Goal: Task Accomplishment & Management: Use online tool/utility

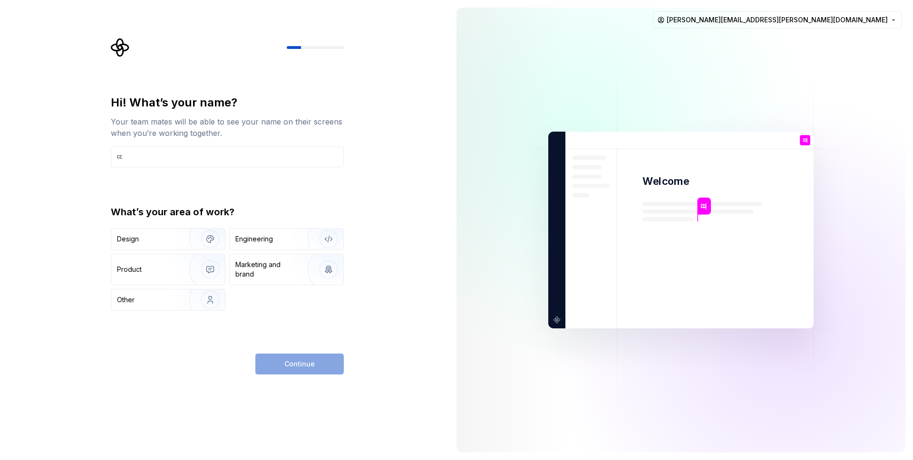
type input "ㄷ"
type input "Eugene Baek"
click at [178, 241] on img "button" at bounding box center [204, 239] width 61 height 64
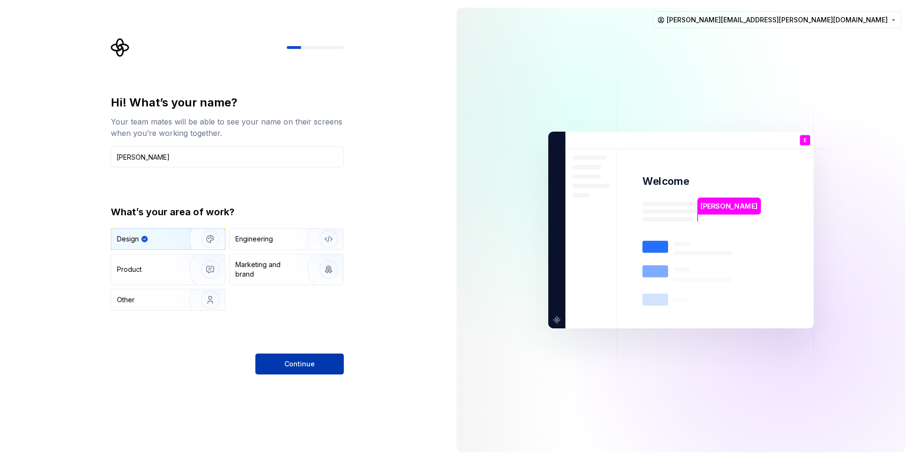
click at [307, 365] on span "Continue" at bounding box center [299, 365] width 30 height 10
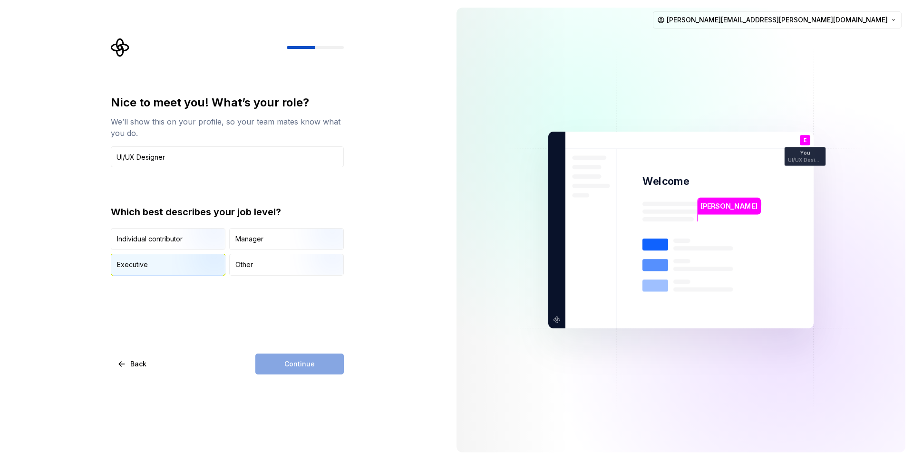
type input "UI/UX Designer"
click at [172, 264] on img "button" at bounding box center [202, 277] width 61 height 64
drag, startPoint x: 313, startPoint y: 362, endPoint x: 313, endPoint y: 368, distance: 6.2
click at [313, 362] on span "Continue" at bounding box center [299, 365] width 30 height 10
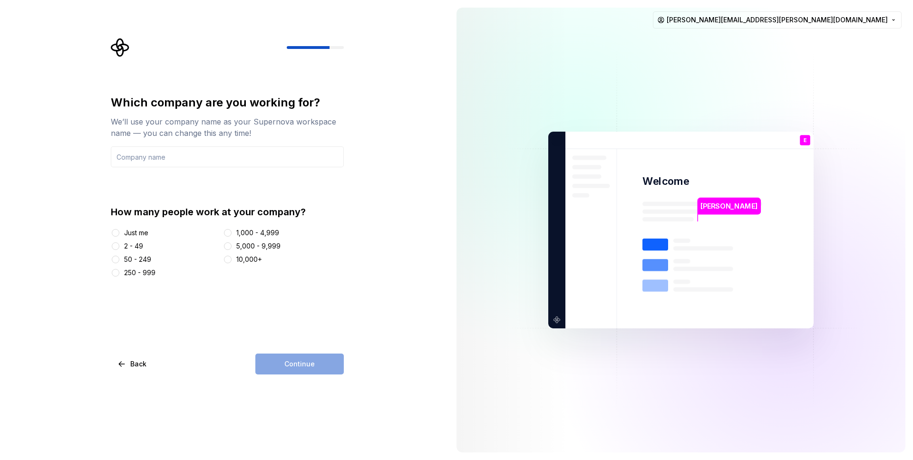
click at [136, 245] on div "2 - 49" at bounding box center [133, 247] width 19 height 10
click at [119, 245] on button "2 - 49" at bounding box center [116, 247] width 8 height 8
click at [233, 159] on input "text" at bounding box center [227, 157] width 233 height 21
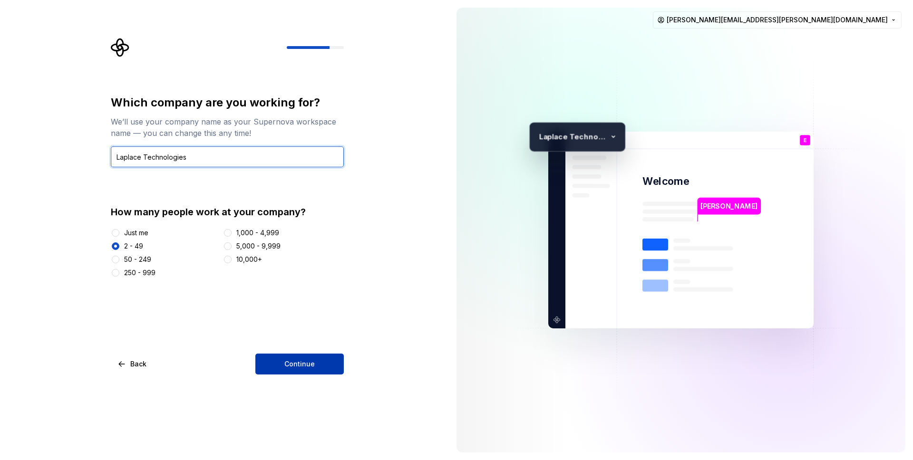
type input "Laplace Technologies"
click at [289, 370] on button "Continue" at bounding box center [299, 364] width 88 height 21
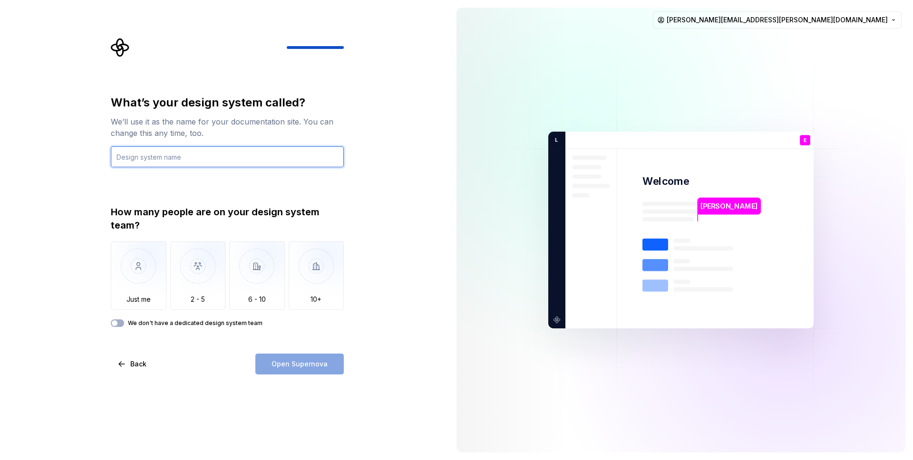
type input ":"
type input "Laplace Design System"
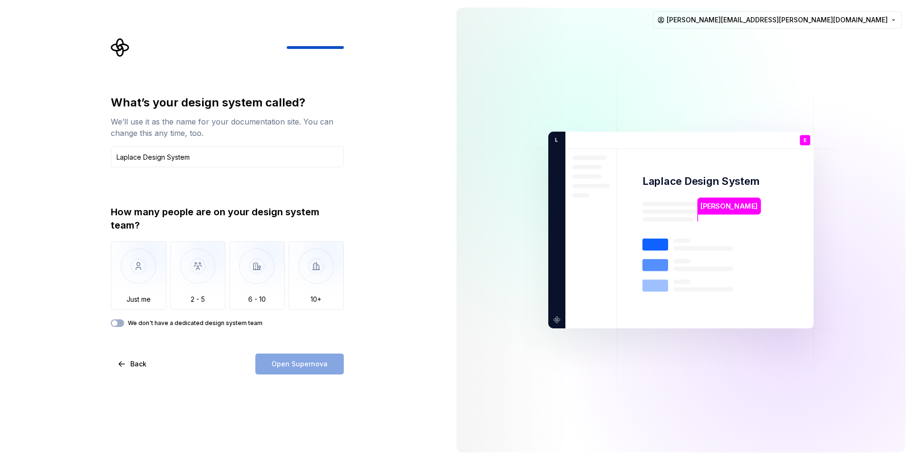
click at [216, 219] on div "How many people are on your design system team?" at bounding box center [227, 218] width 233 height 27
click at [191, 261] on img "button" at bounding box center [198, 274] width 56 height 64
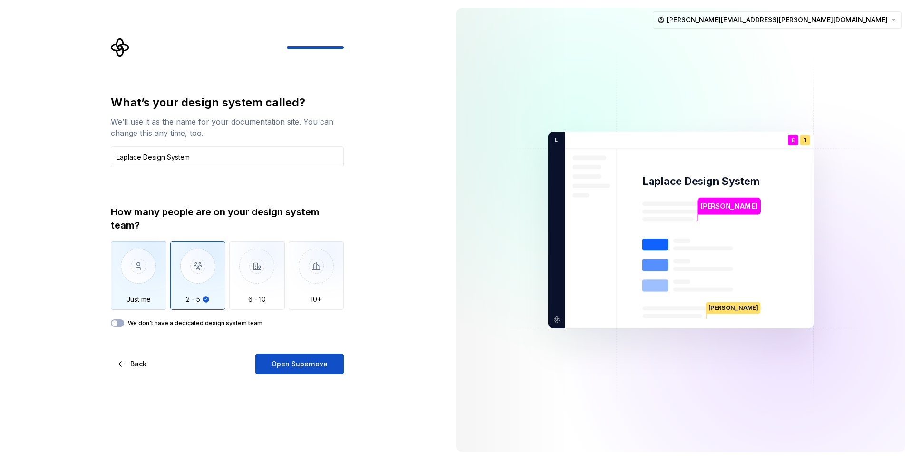
click at [141, 299] on img "button" at bounding box center [139, 274] width 56 height 64
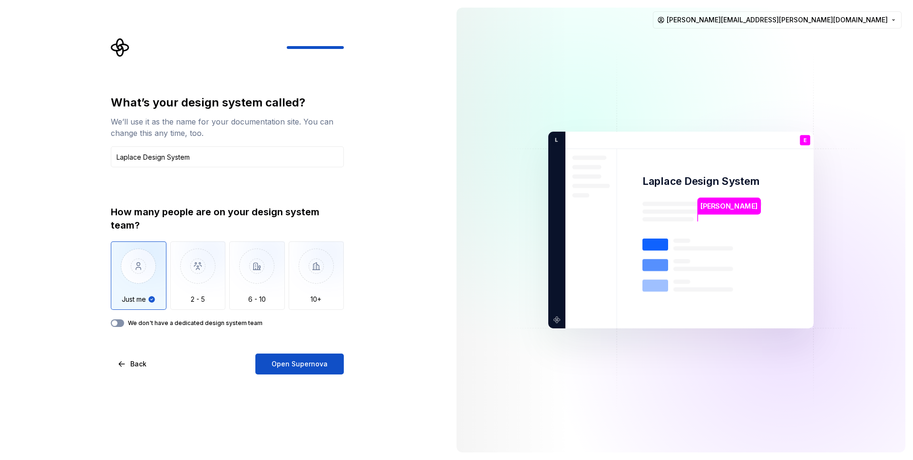
click at [122, 326] on div "We don't have a dedicated design system team" at bounding box center [227, 324] width 233 height 8
click at [121, 326] on button "We don't have a dedicated design system team" at bounding box center [117, 324] width 13 height 8
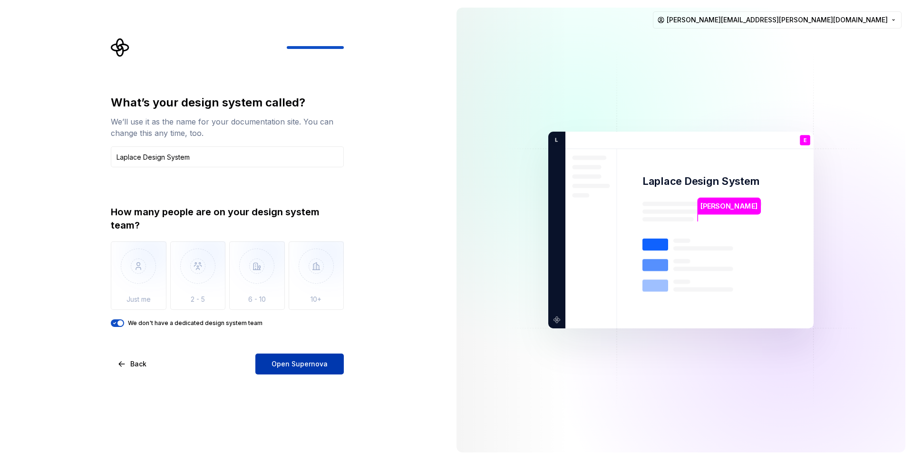
click at [284, 366] on span "Open Supernova" at bounding box center [300, 365] width 56 height 10
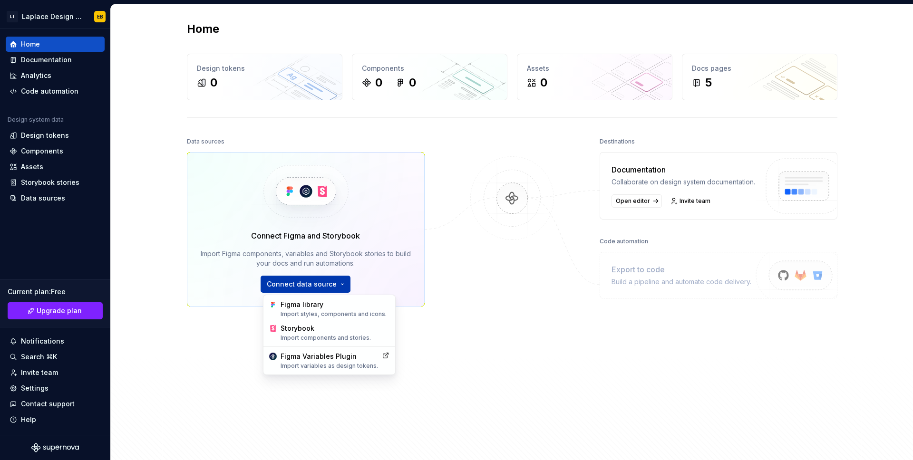
click at [314, 288] on html "LT Laplace Design System EB Home Documentation Analytics Code automation Design…" at bounding box center [456, 230] width 913 height 460
click at [313, 315] on div "Import styles, components and icons." at bounding box center [334, 315] width 109 height 8
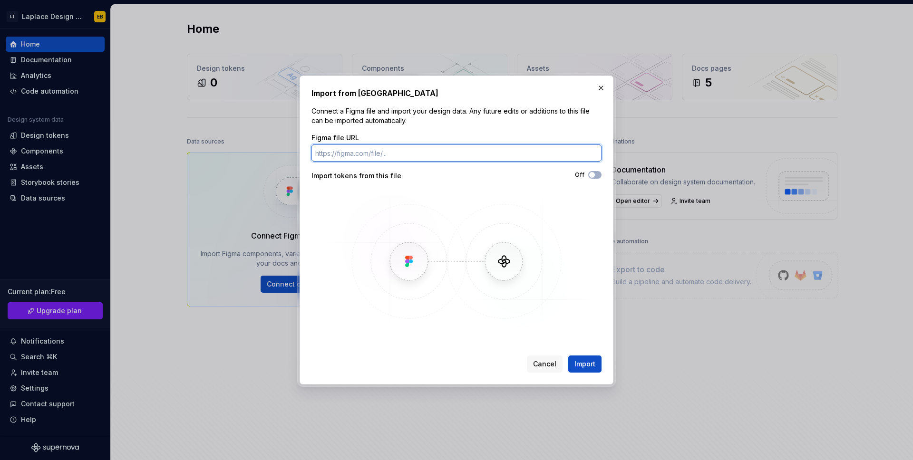
click at [403, 147] on input "Figma file URL" at bounding box center [457, 153] width 290 height 17
click at [436, 152] on input "Figma file URL" at bounding box center [457, 153] width 290 height 17
paste input "https://www.figma.com/design/ZB5M5HXjqloJ6A9xYN81ud/Components-library-v2?m=aut…"
type input "https://www.figma.com/design/ZB5M5HXjqloJ6A9xYN81ud/Components-library-v2?m=aut…"
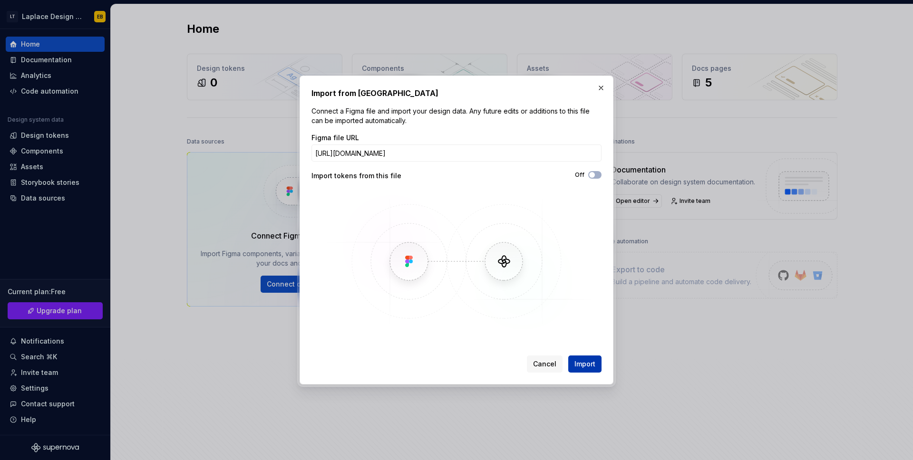
scroll to position [0, 0]
click at [578, 370] on button "Import" at bounding box center [584, 364] width 33 height 17
click at [587, 360] on span "Import" at bounding box center [585, 365] width 21 height 10
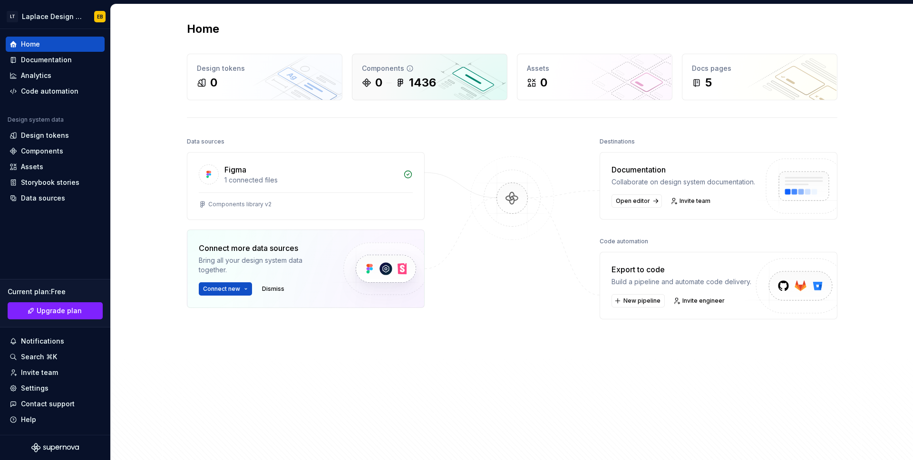
click at [387, 94] on div "Components 0 1436" at bounding box center [429, 77] width 155 height 46
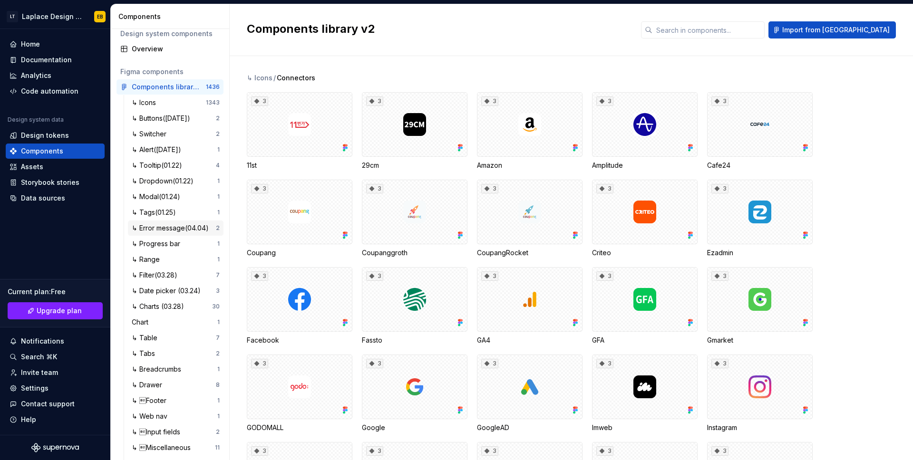
scroll to position [19, 0]
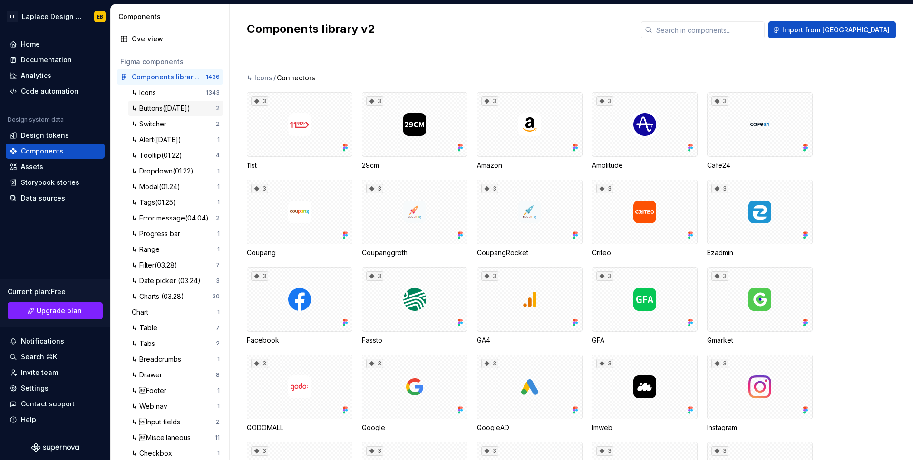
click at [178, 109] on div "↳ Buttons(23.08.24)" at bounding box center [163, 109] width 62 height 10
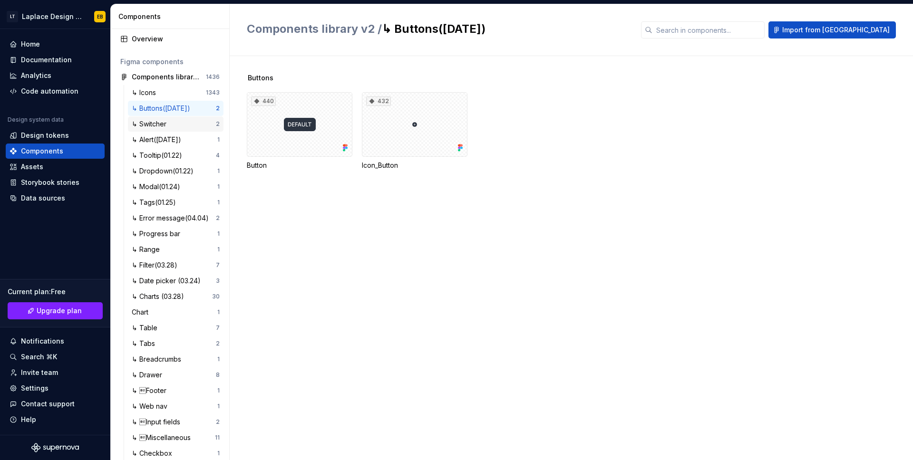
click at [197, 127] on div "↳ Switcher" at bounding box center [174, 124] width 84 height 10
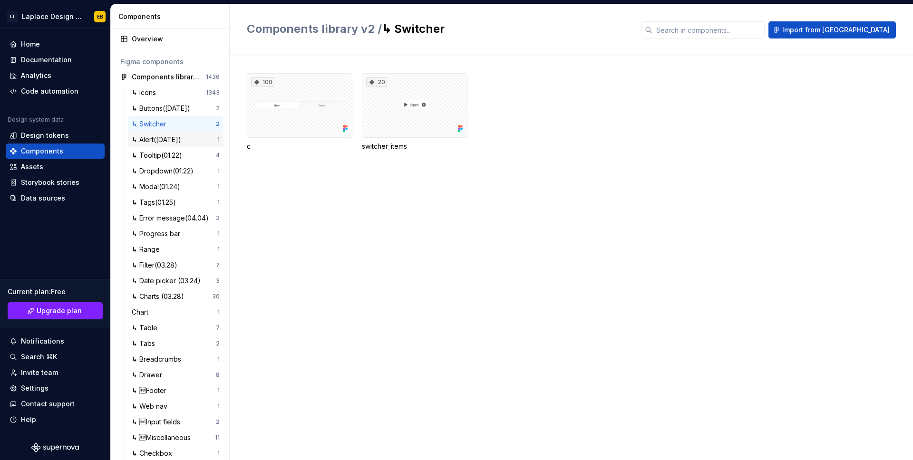
click at [178, 143] on div "↳ Alert(23.08.24)" at bounding box center [158, 140] width 53 height 10
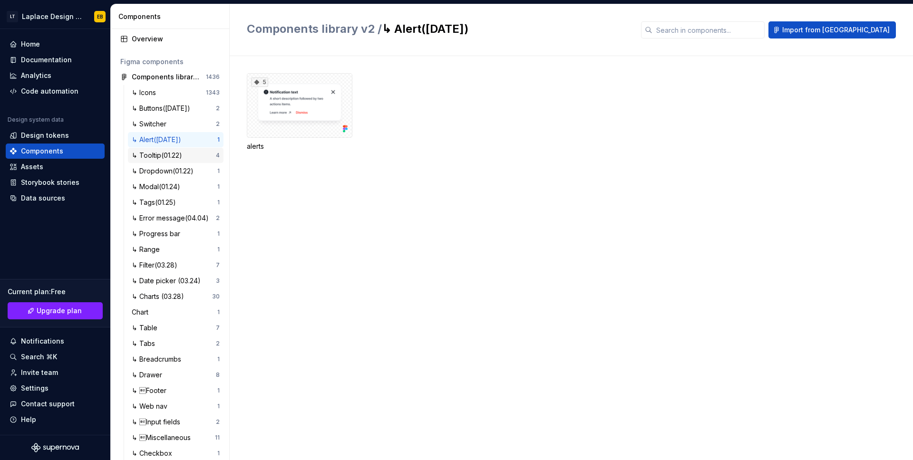
click at [187, 151] on div "↳ Tooltip(01.22)" at bounding box center [174, 156] width 84 height 10
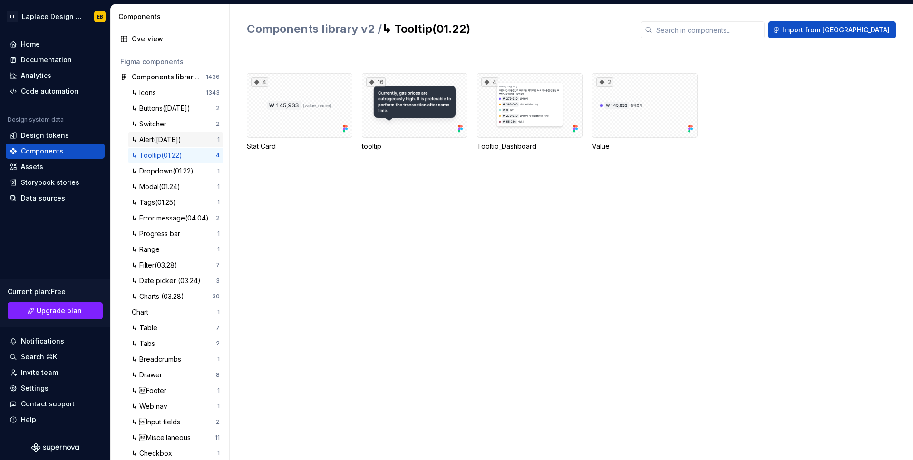
click at [185, 140] on div "↳ Alert(23.08.24)" at bounding box center [158, 140] width 53 height 10
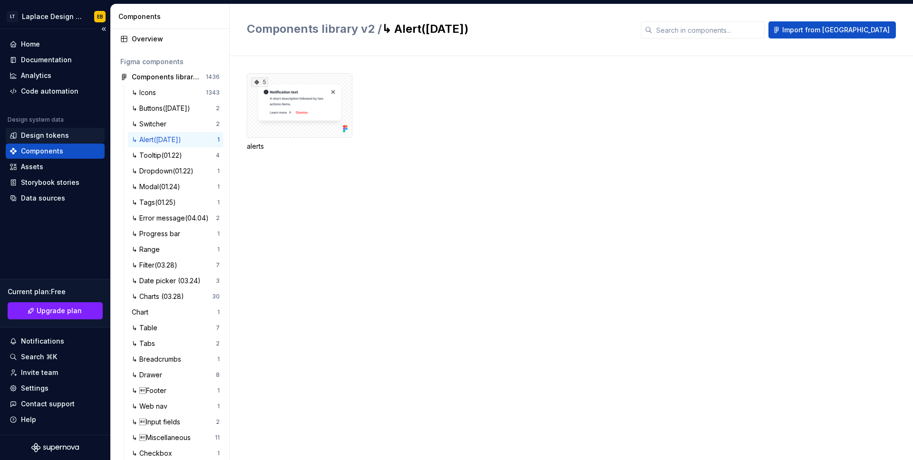
click at [58, 140] on div "Design tokens" at bounding box center [55, 135] width 99 height 15
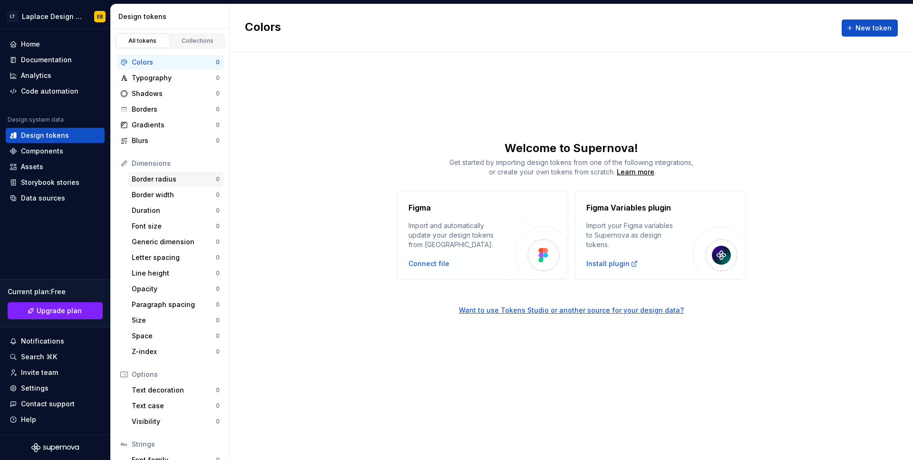
click at [170, 186] on div "Border radius 0" at bounding box center [176, 179] width 96 height 15
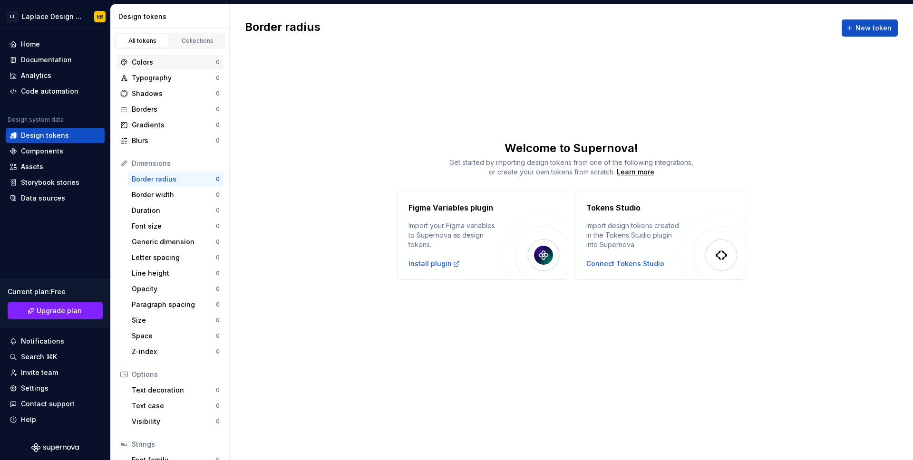
click at [191, 61] on div "Colors" at bounding box center [174, 63] width 84 height 10
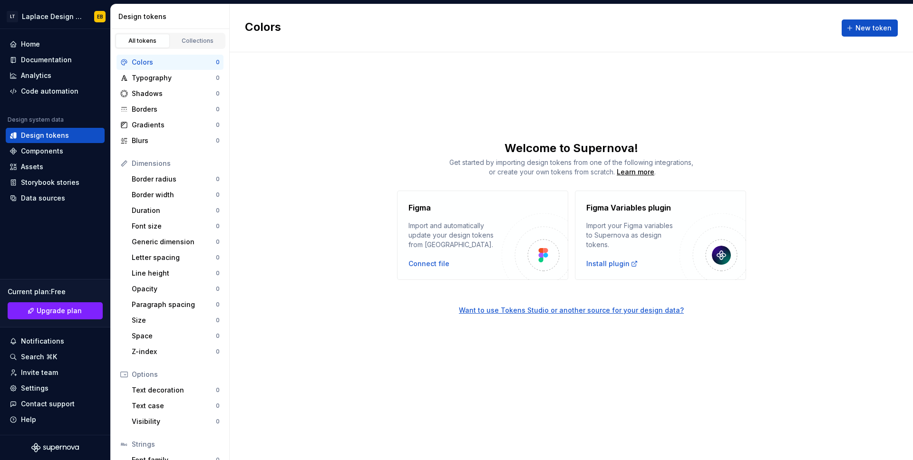
click at [530, 254] on img at bounding box center [535, 247] width 67 height 67
click at [458, 259] on div "Connect file" at bounding box center [455, 264] width 93 height 10
click at [428, 264] on div "Connect file" at bounding box center [429, 264] width 41 height 10
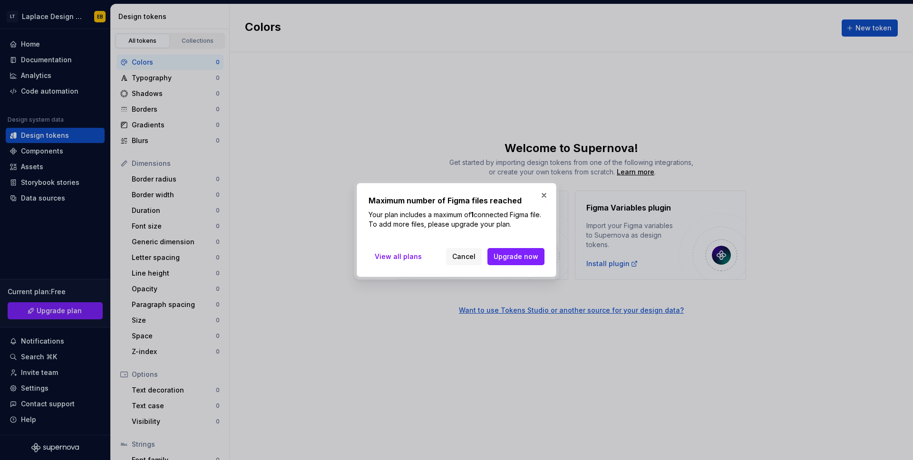
click at [546, 195] on button "button" at bounding box center [543, 195] width 13 height 13
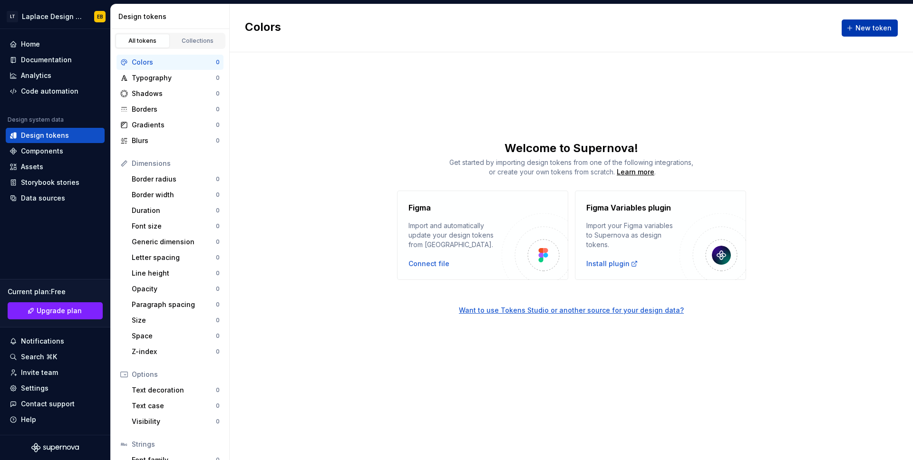
click at [869, 30] on span "New token" at bounding box center [874, 28] width 36 height 10
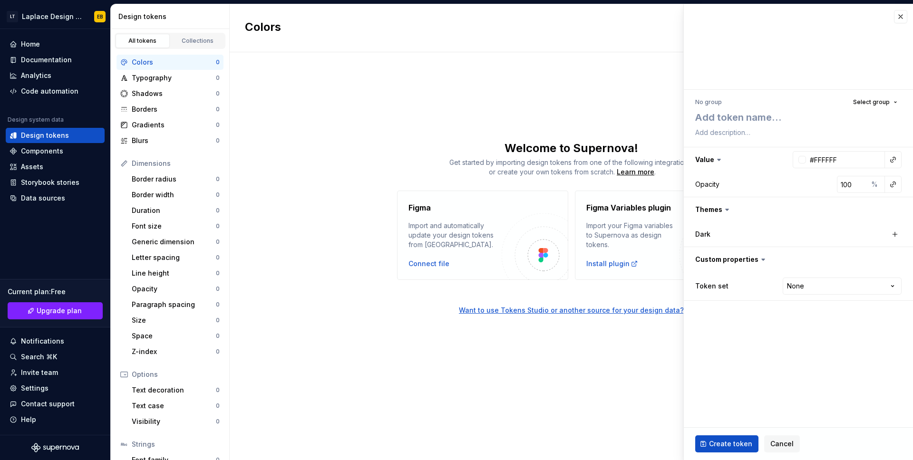
click at [632, 159] on span "Get started by importing design tokens from one of the following integrations, …" at bounding box center [571, 167] width 244 height 18
click at [900, 21] on button "button" at bounding box center [900, 16] width 13 height 13
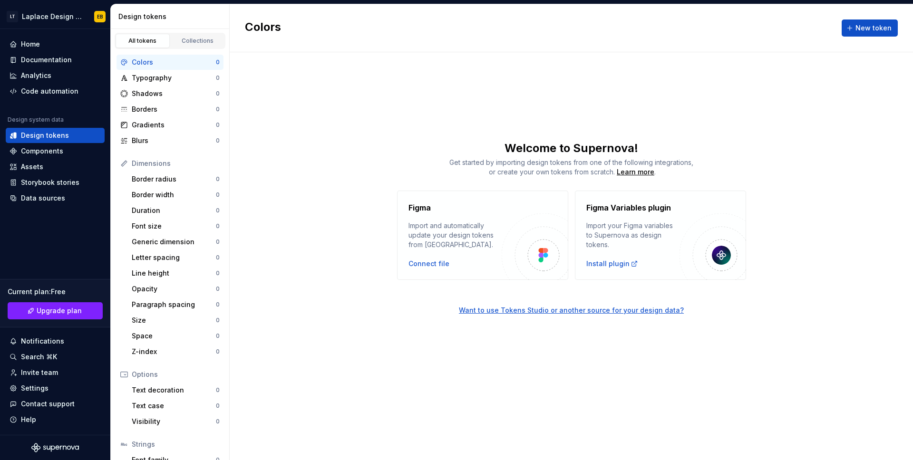
click at [569, 155] on div "Welcome to Supernova!" at bounding box center [572, 148] width 684 height 15
click at [619, 268] on div "Install plugin" at bounding box center [612, 264] width 52 height 10
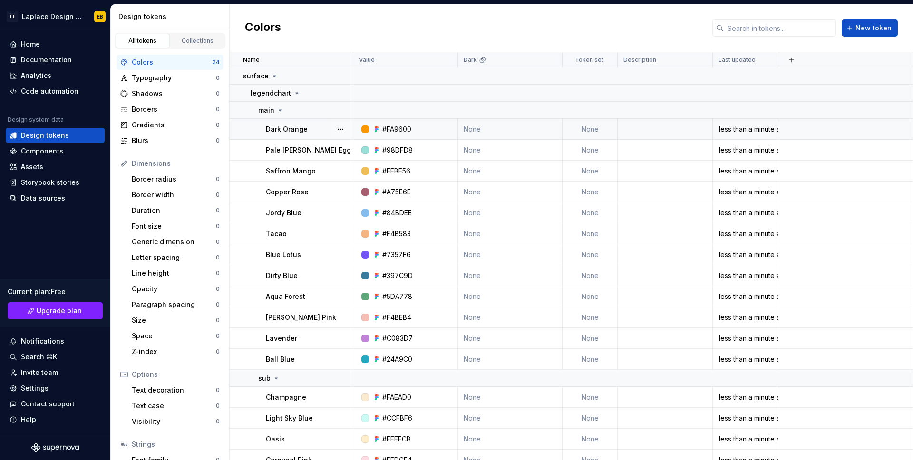
click at [505, 130] on td "None" at bounding box center [510, 129] width 105 height 21
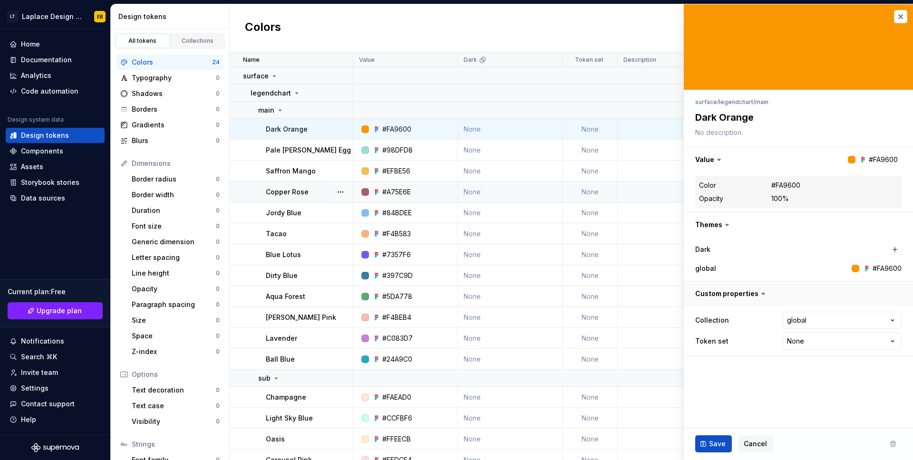
type textarea "*"
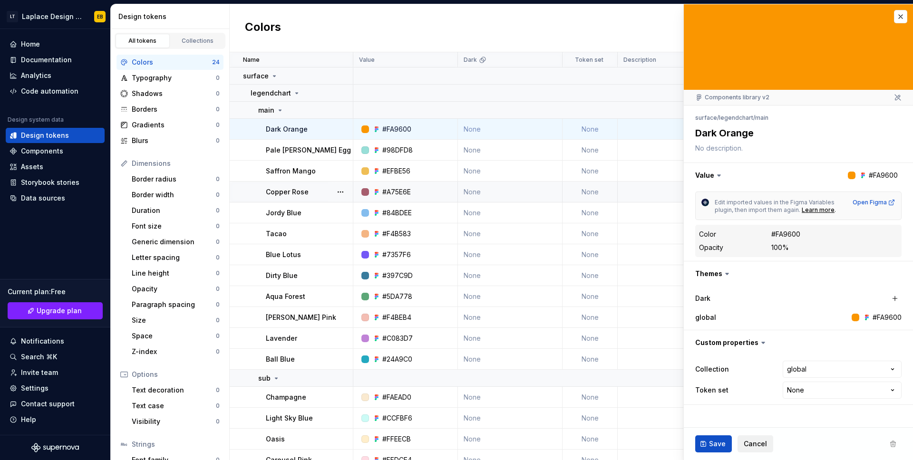
click at [753, 449] on span "Cancel" at bounding box center [755, 445] width 23 height 10
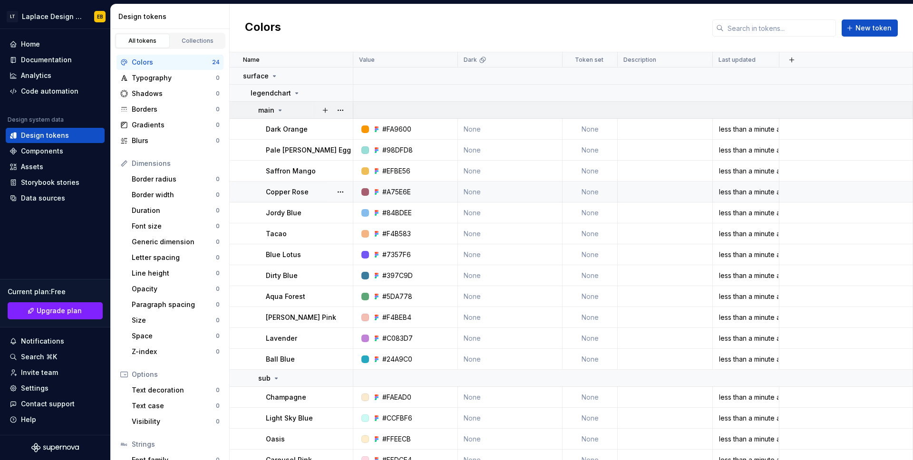
click at [279, 107] on icon at bounding box center [280, 111] width 8 height 8
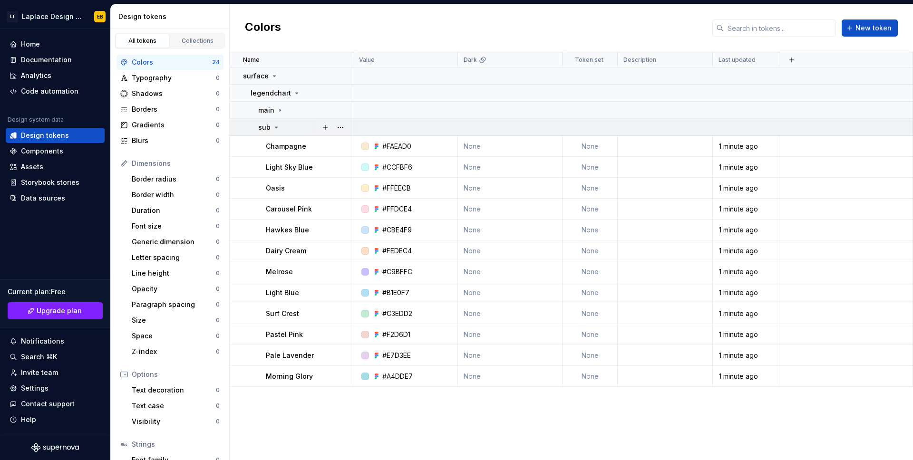
click at [278, 126] on icon at bounding box center [277, 128] width 8 height 8
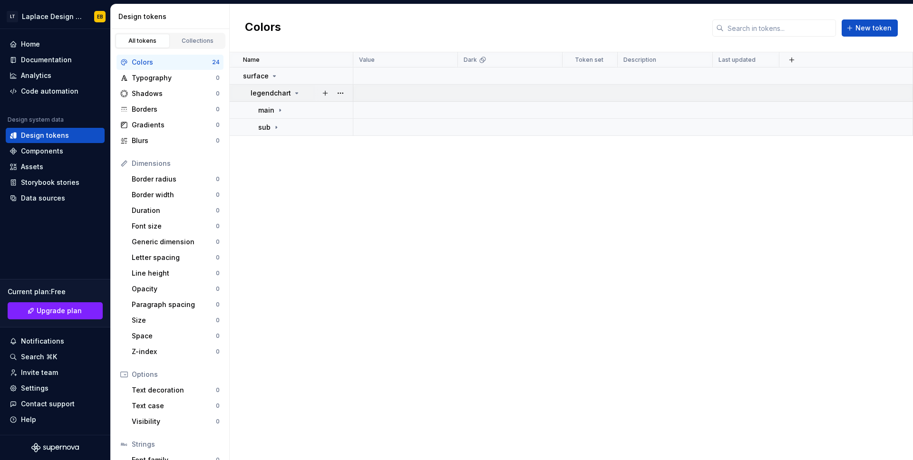
click at [293, 91] on icon at bounding box center [297, 93] width 8 height 8
click at [271, 73] on icon at bounding box center [275, 76] width 8 height 8
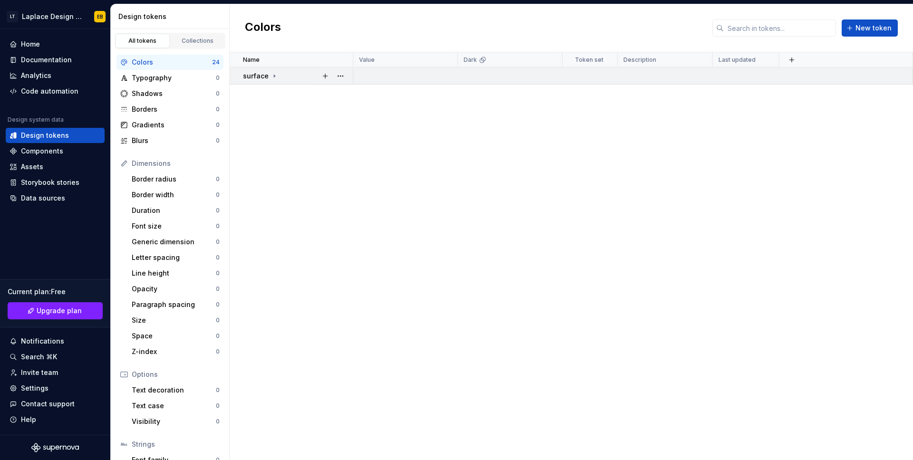
click at [272, 75] on icon at bounding box center [275, 76] width 8 height 8
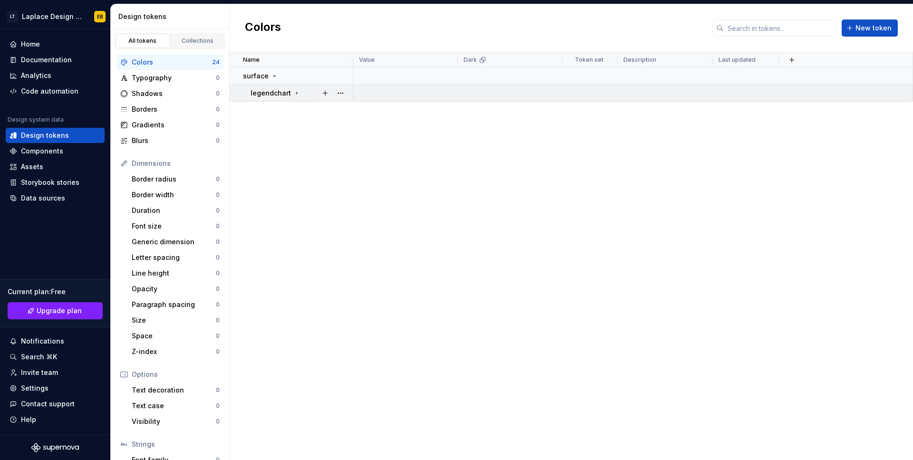
click at [293, 94] on icon at bounding box center [297, 93] width 8 height 8
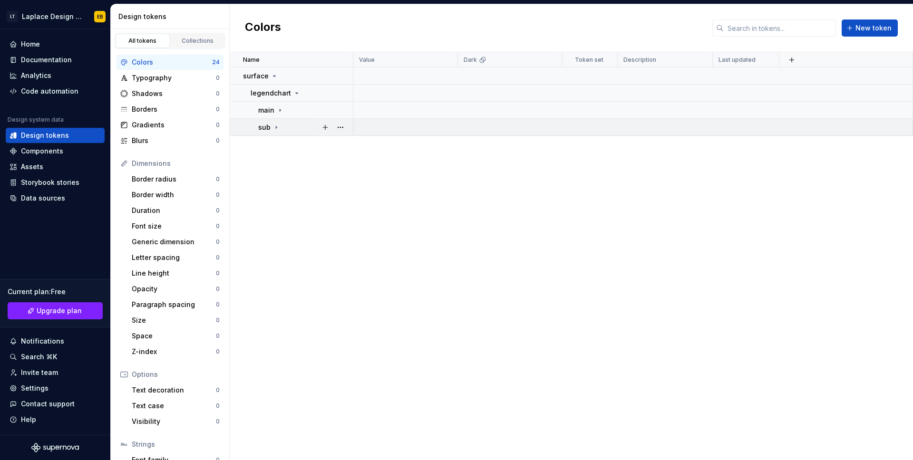
click at [280, 124] on div "sub" at bounding box center [305, 128] width 94 height 10
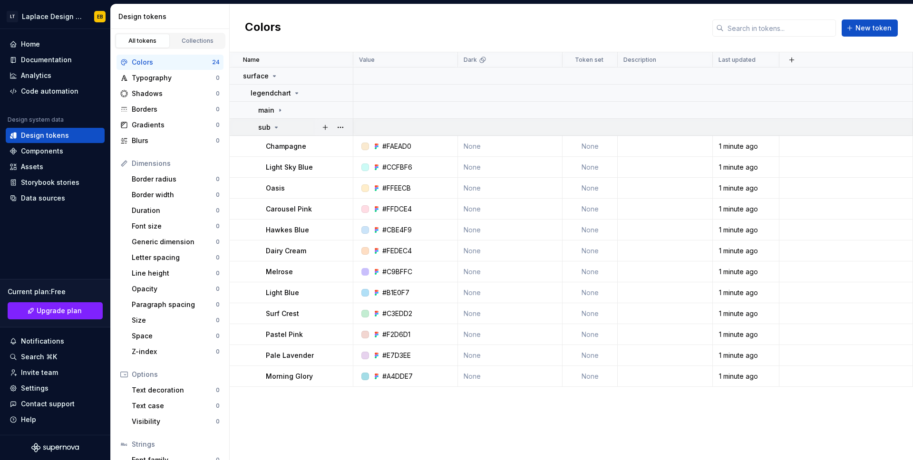
click at [280, 127] on div "sub" at bounding box center [305, 128] width 94 height 10
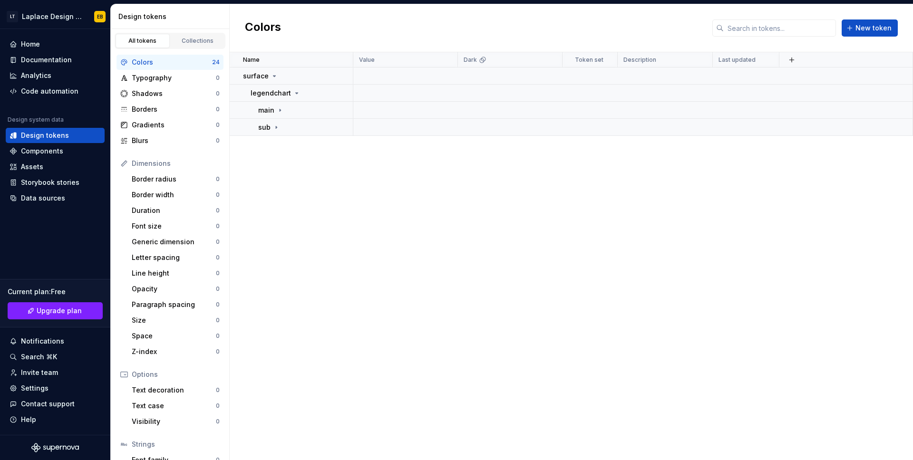
click at [155, 59] on div "Colors" at bounding box center [172, 63] width 80 height 10
click at [193, 37] on div "Collections" at bounding box center [198, 41] width 48 height 8
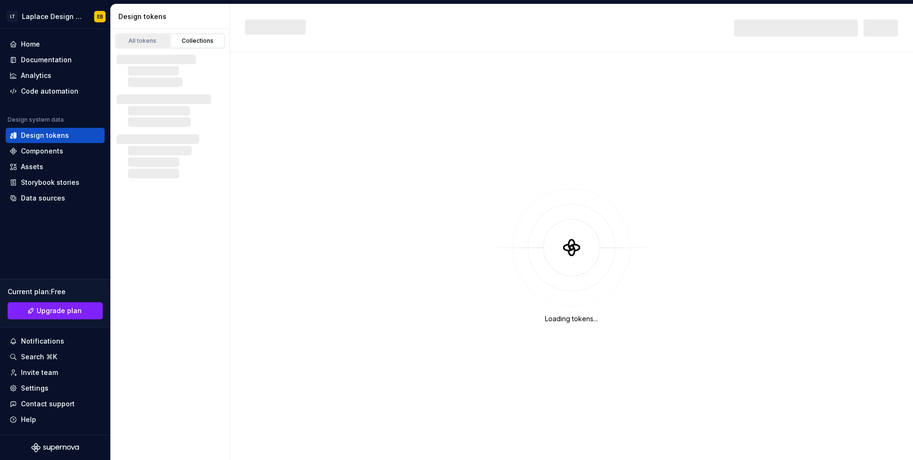
click at [145, 38] on div "All tokens" at bounding box center [143, 41] width 48 height 8
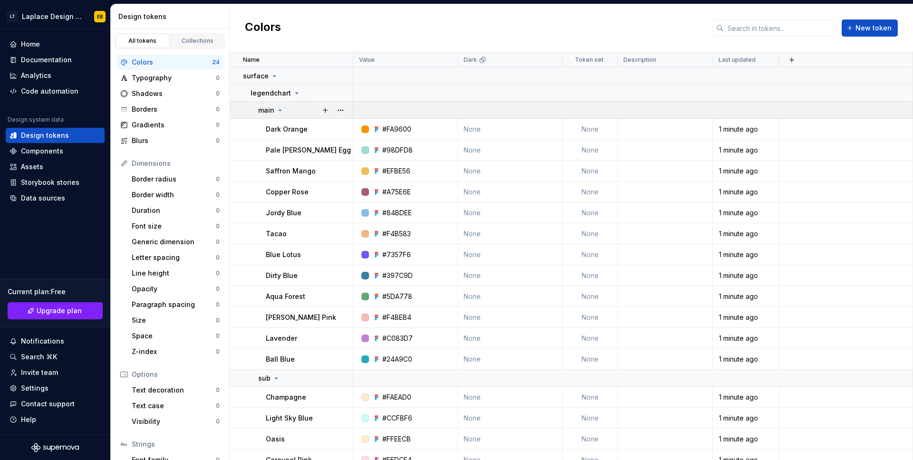
click at [279, 111] on icon at bounding box center [280, 111] width 8 height 8
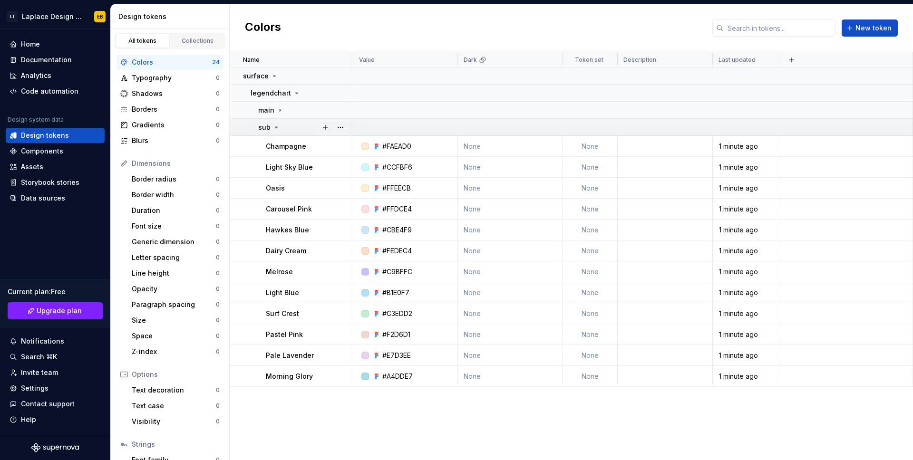
click at [278, 129] on icon at bounding box center [277, 128] width 8 height 8
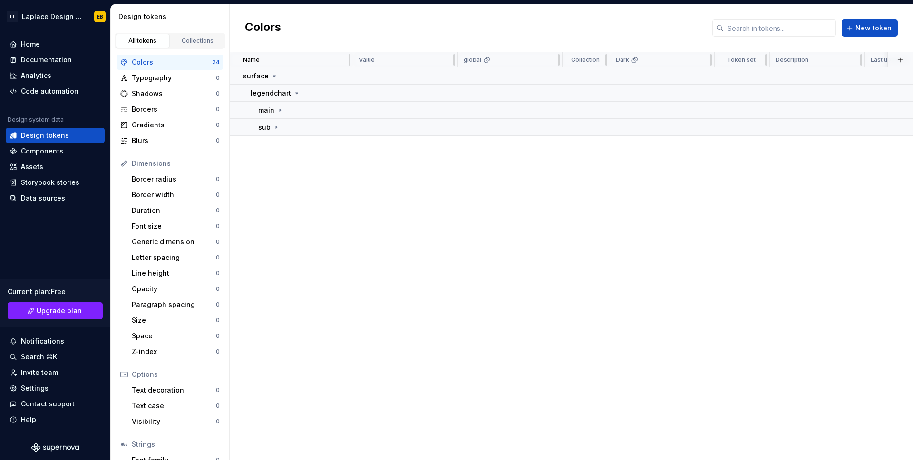
click at [890, 63] on th at bounding box center [901, 59] width 26 height 15
click at [901, 59] on button "button" at bounding box center [900, 59] width 13 height 13
click at [521, 223] on div "Name Value global Collection Dark Token set Description Last updated surface le…" at bounding box center [572, 256] width 684 height 408
click at [853, 59] on html "LT Laplace Design System EB Home Documentation Analytics Code automation Design…" at bounding box center [456, 230] width 913 height 460
click at [796, 195] on html "LT Laplace Design System EB Home Documentation Analytics Code automation Design…" at bounding box center [456, 230] width 913 height 460
